Goal: Task Accomplishment & Management: Use online tool/utility

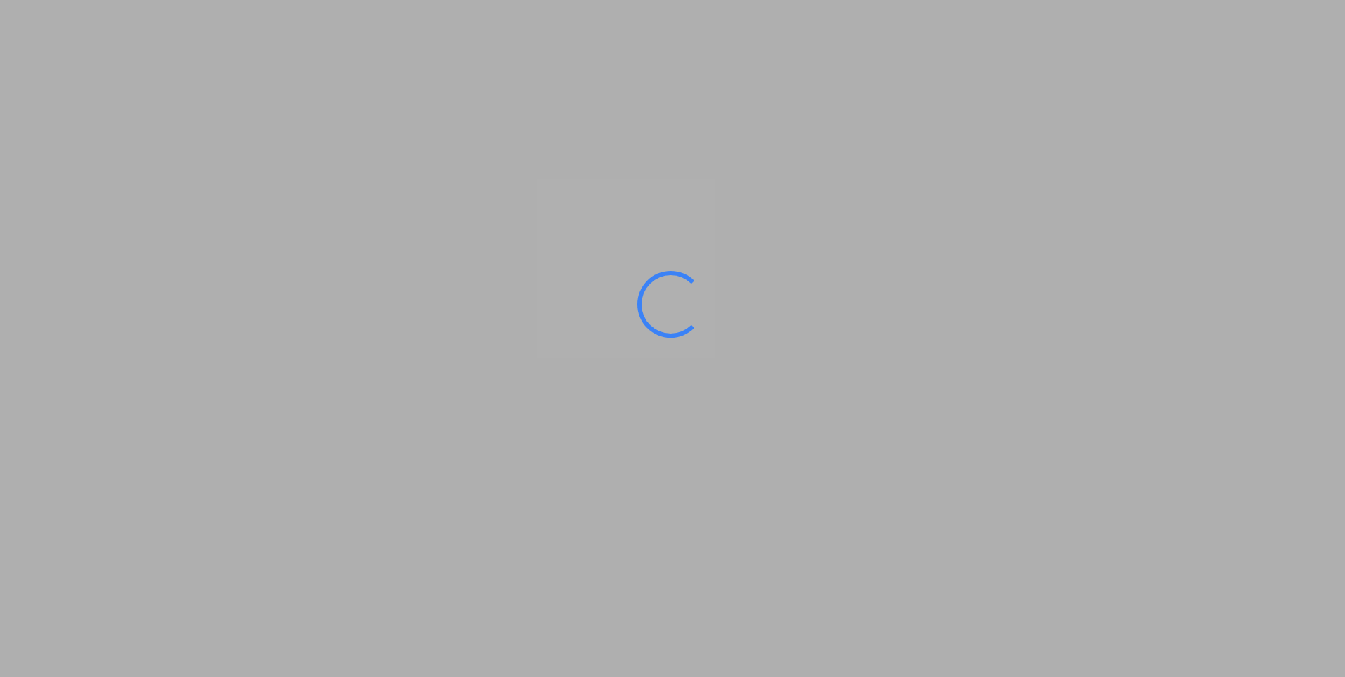
click at [874, 391] on ms-splash-screen at bounding box center [672, 338] width 1345 height 677
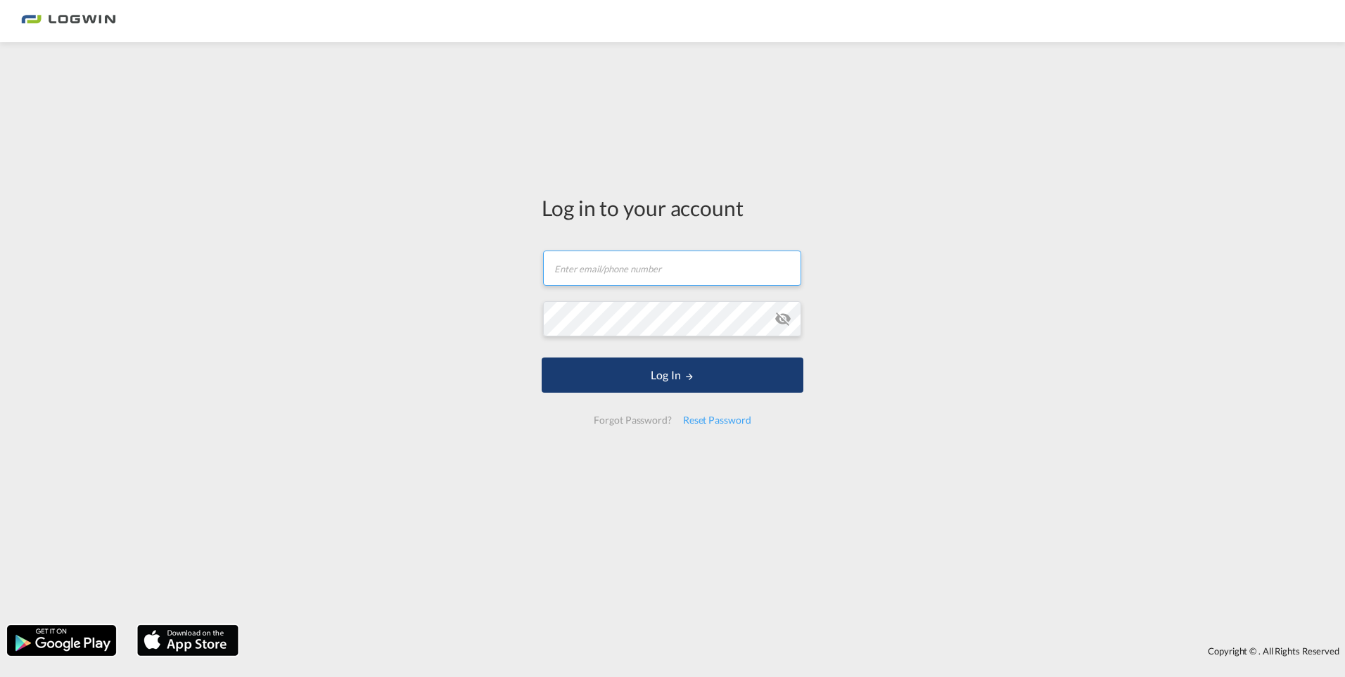
type input "[PERSON_NAME][EMAIL_ADDRESS][PERSON_NAME][DOMAIN_NAME]"
click at [689, 373] on md-icon "LOGIN" at bounding box center [689, 376] width 10 height 10
